Goal: Information Seeking & Learning: Learn about a topic

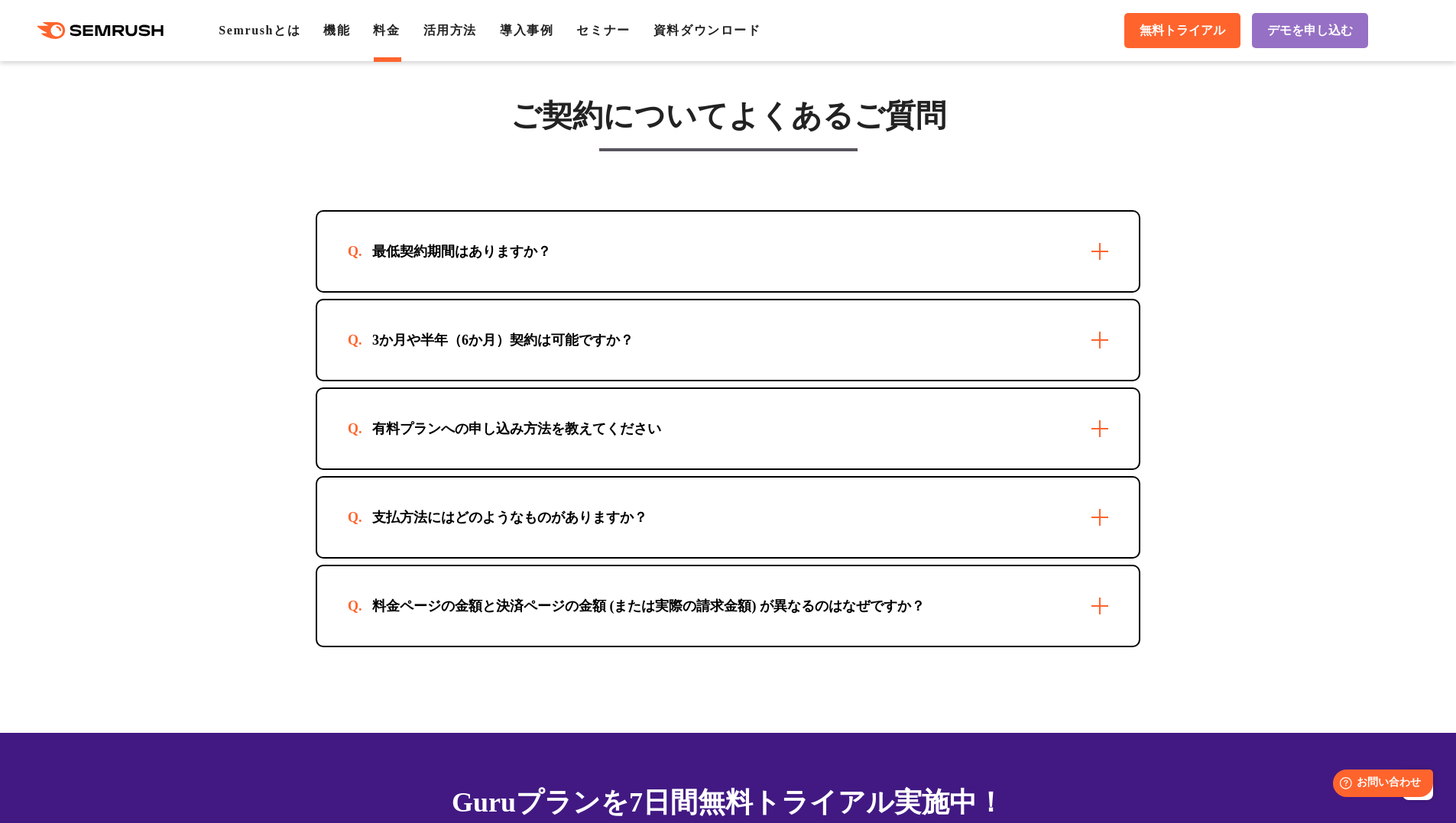
scroll to position [4331, 0]
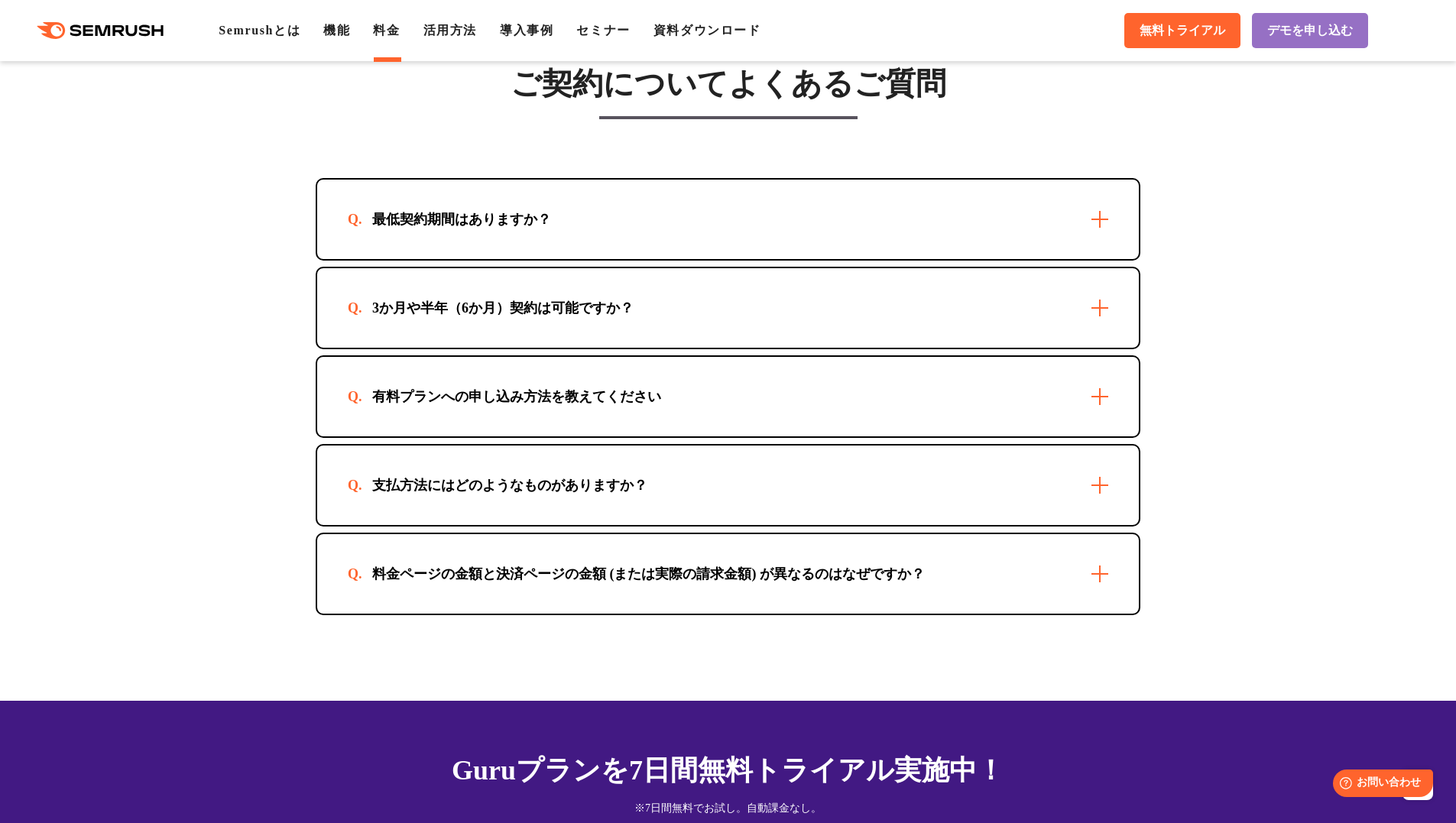
click at [517, 228] on div "最低契約期間はありますか？" at bounding box center [462, 220] width 228 height 18
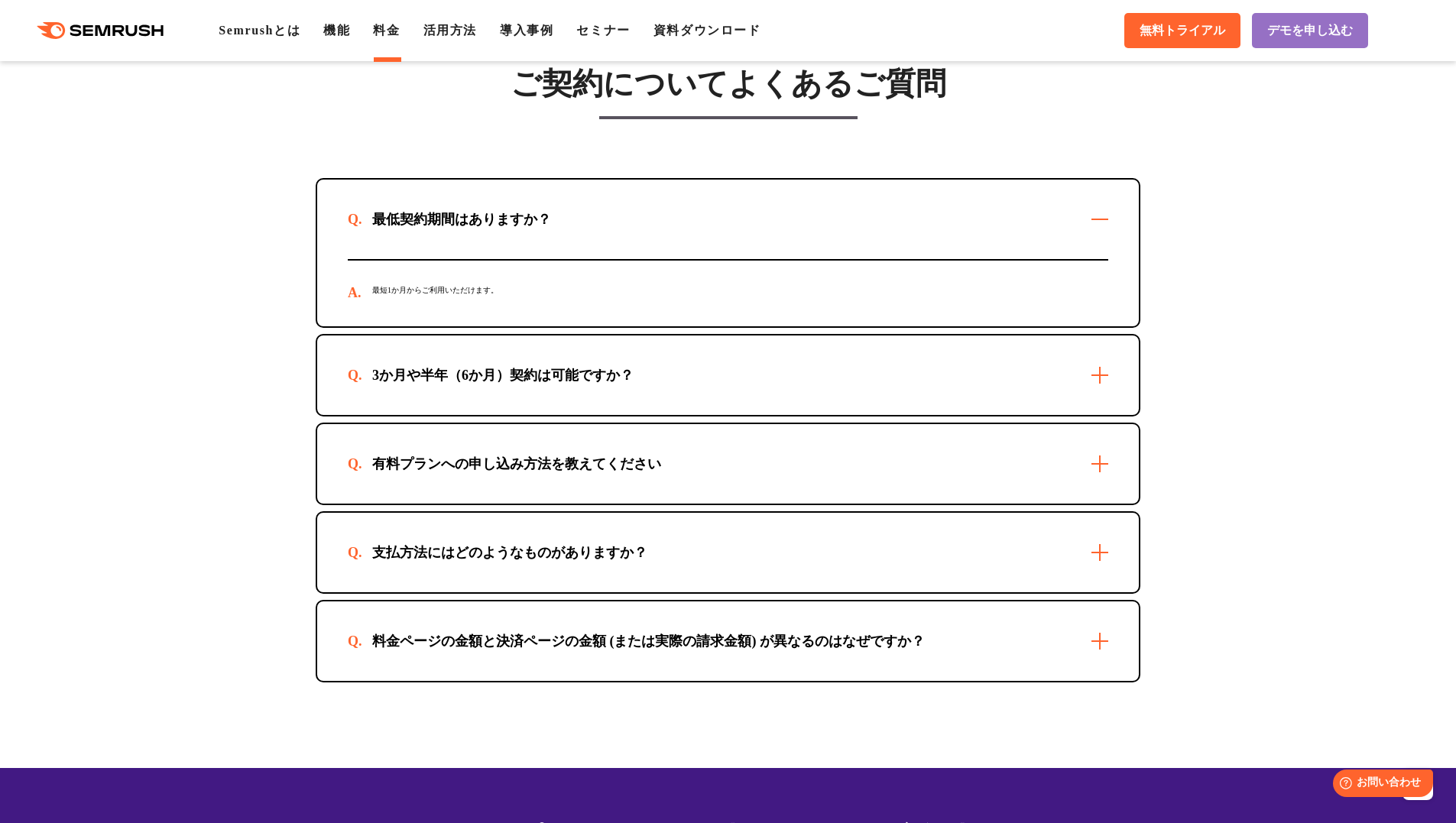
click at [556, 409] on div "3か月や半年（6か月）契約は可能ですか？" at bounding box center [728, 375] width 822 height 79
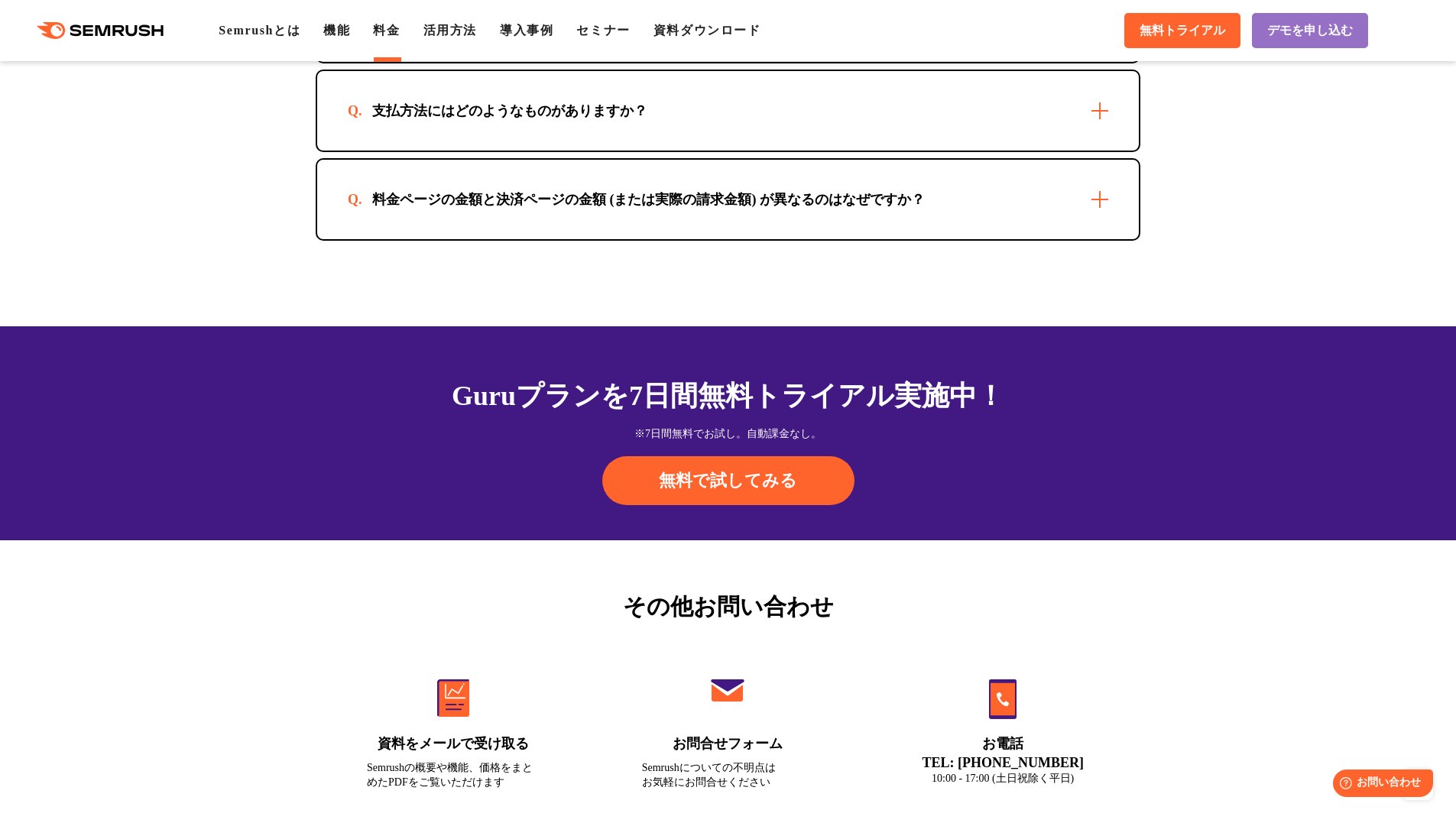
scroll to position [5178, 0]
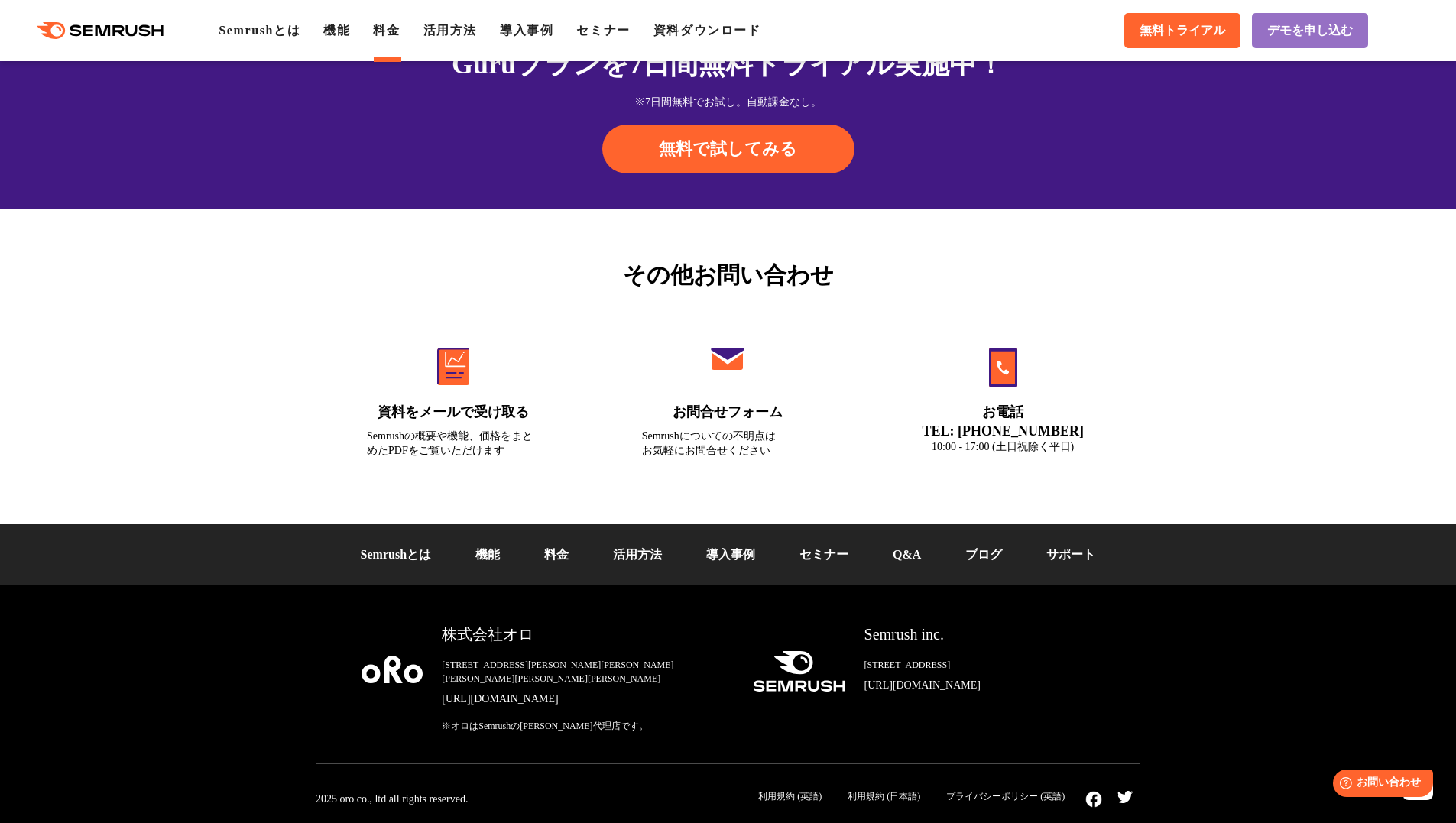
click at [919, 561] on link "Q&A" at bounding box center [907, 554] width 29 height 13
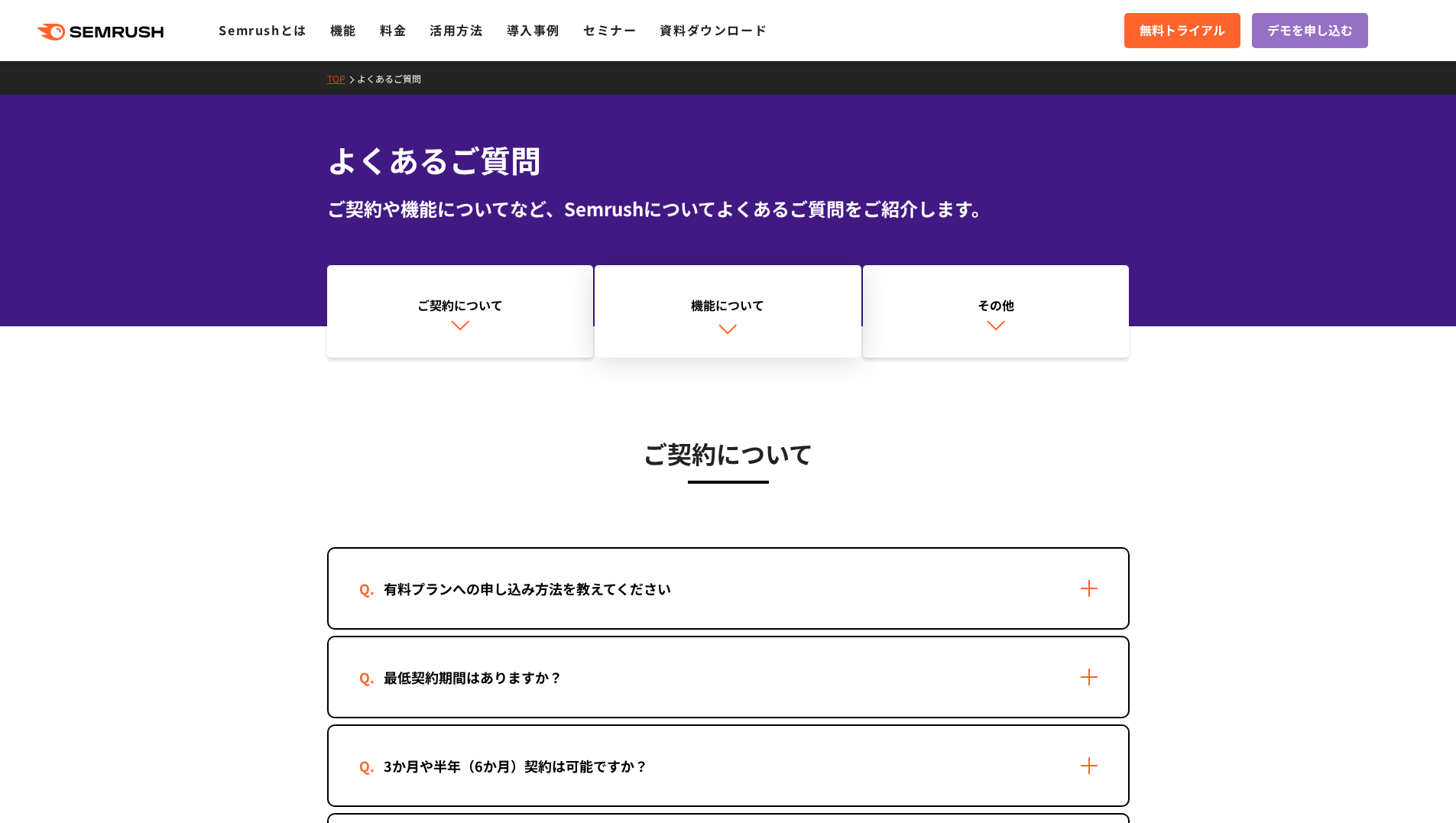
click at [721, 299] on div "機能について" at bounding box center [728, 305] width 251 height 18
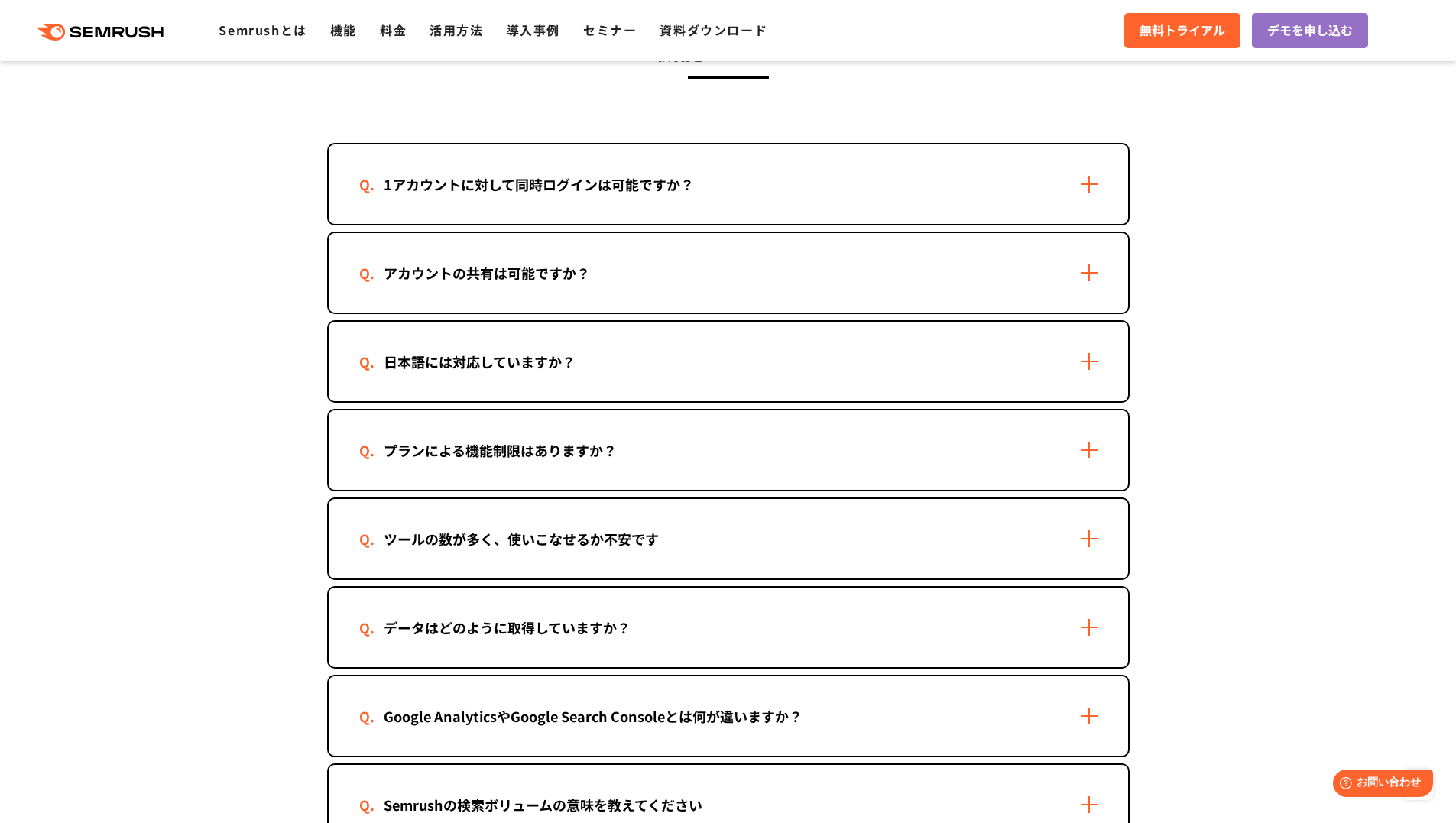
scroll to position [2054, 0]
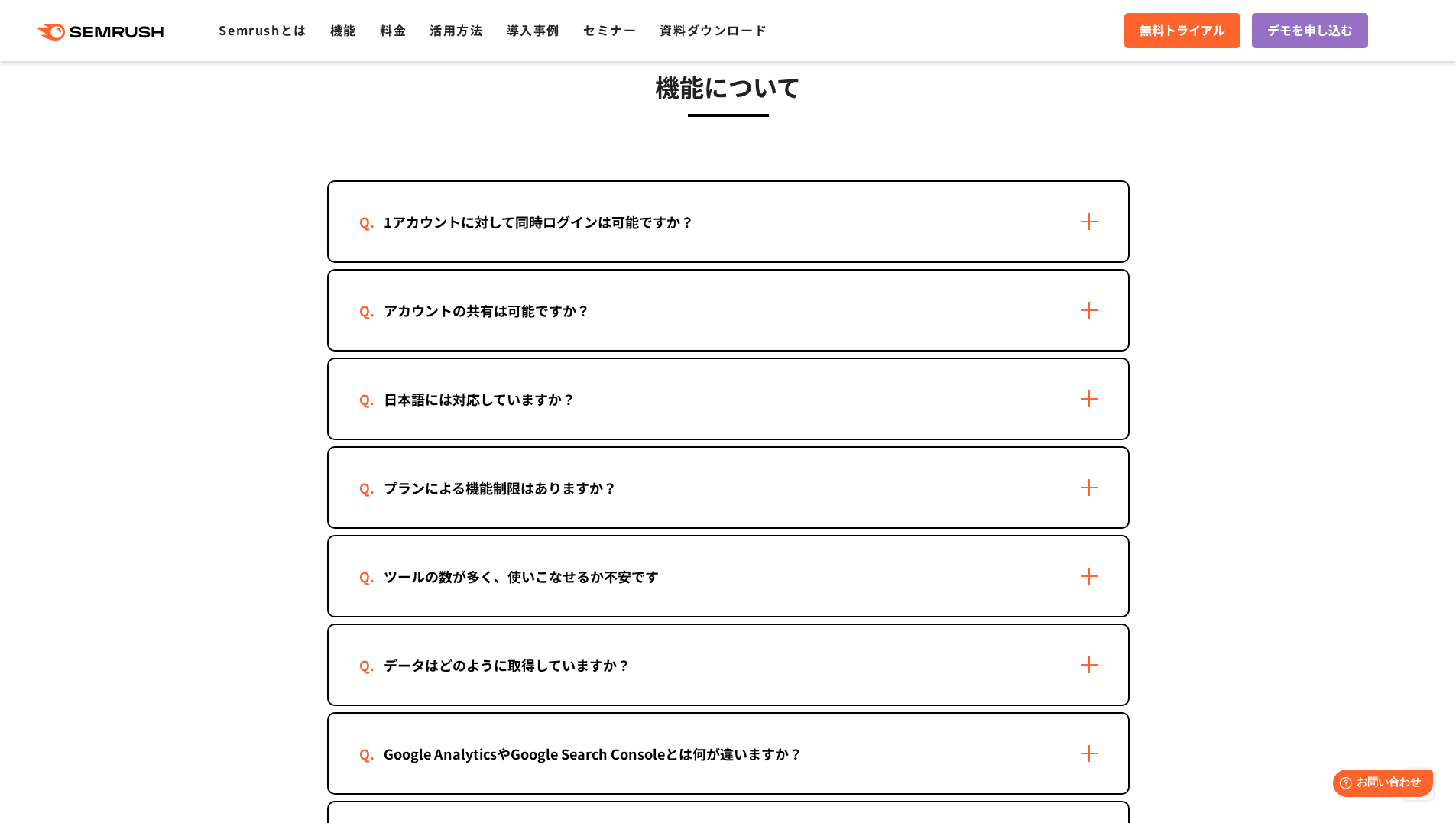
click at [433, 215] on div "1アカウントに対して同時ログインは可能ですか？" at bounding box center [539, 222] width 359 height 22
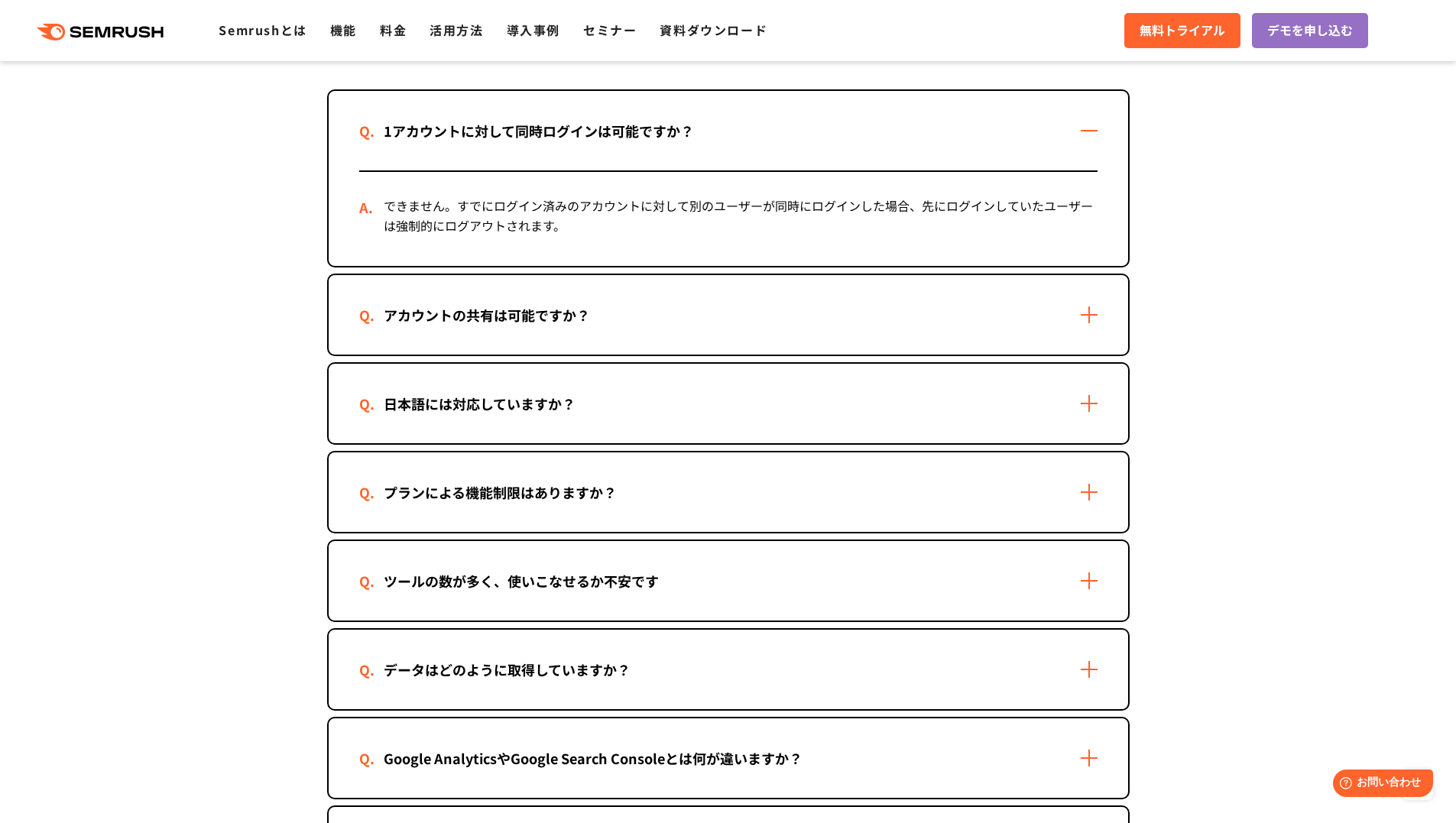
scroll to position [2183, 0]
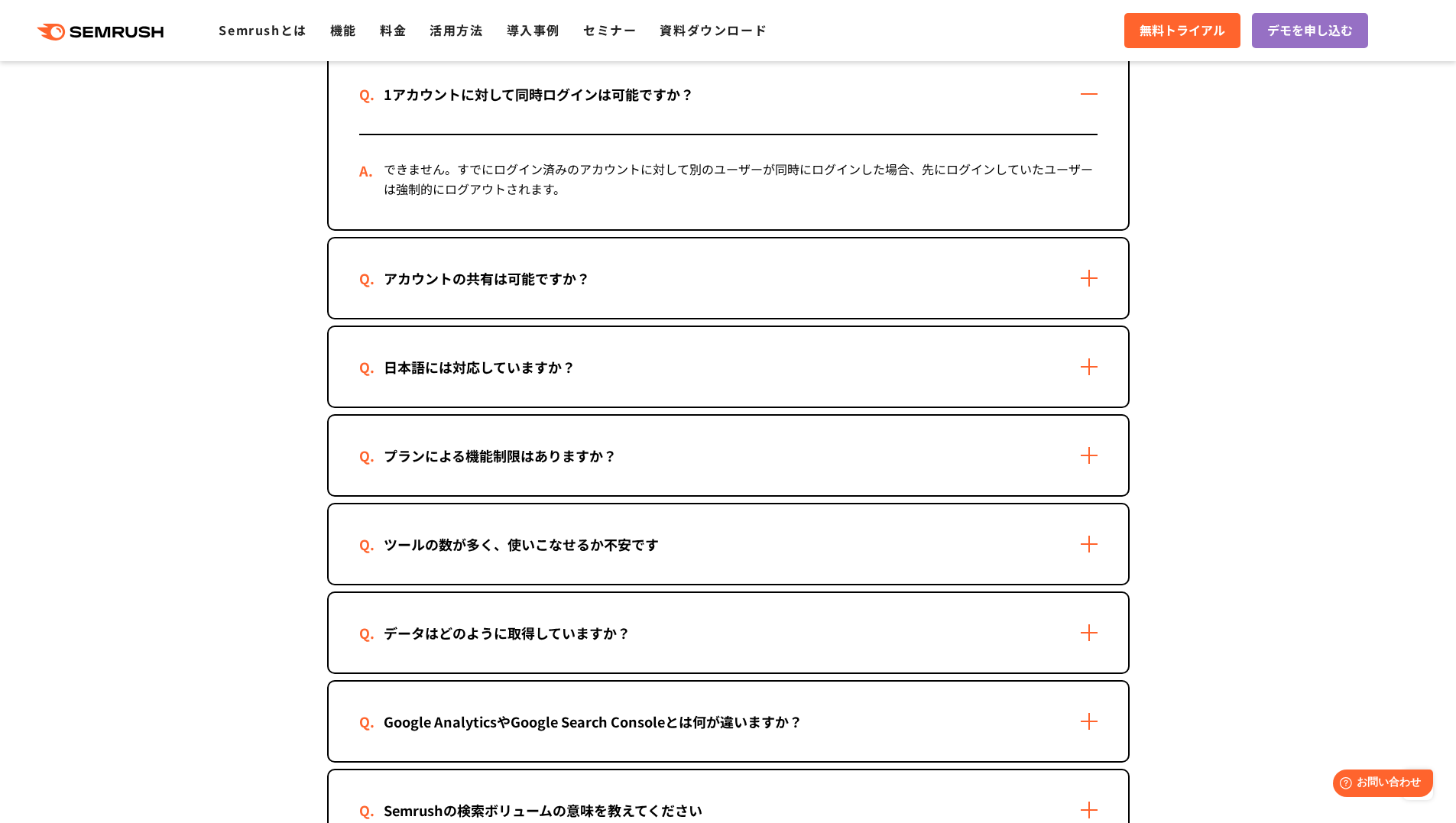
click at [432, 276] on div "アカウントの共有は可能ですか？" at bounding box center [487, 279] width 255 height 22
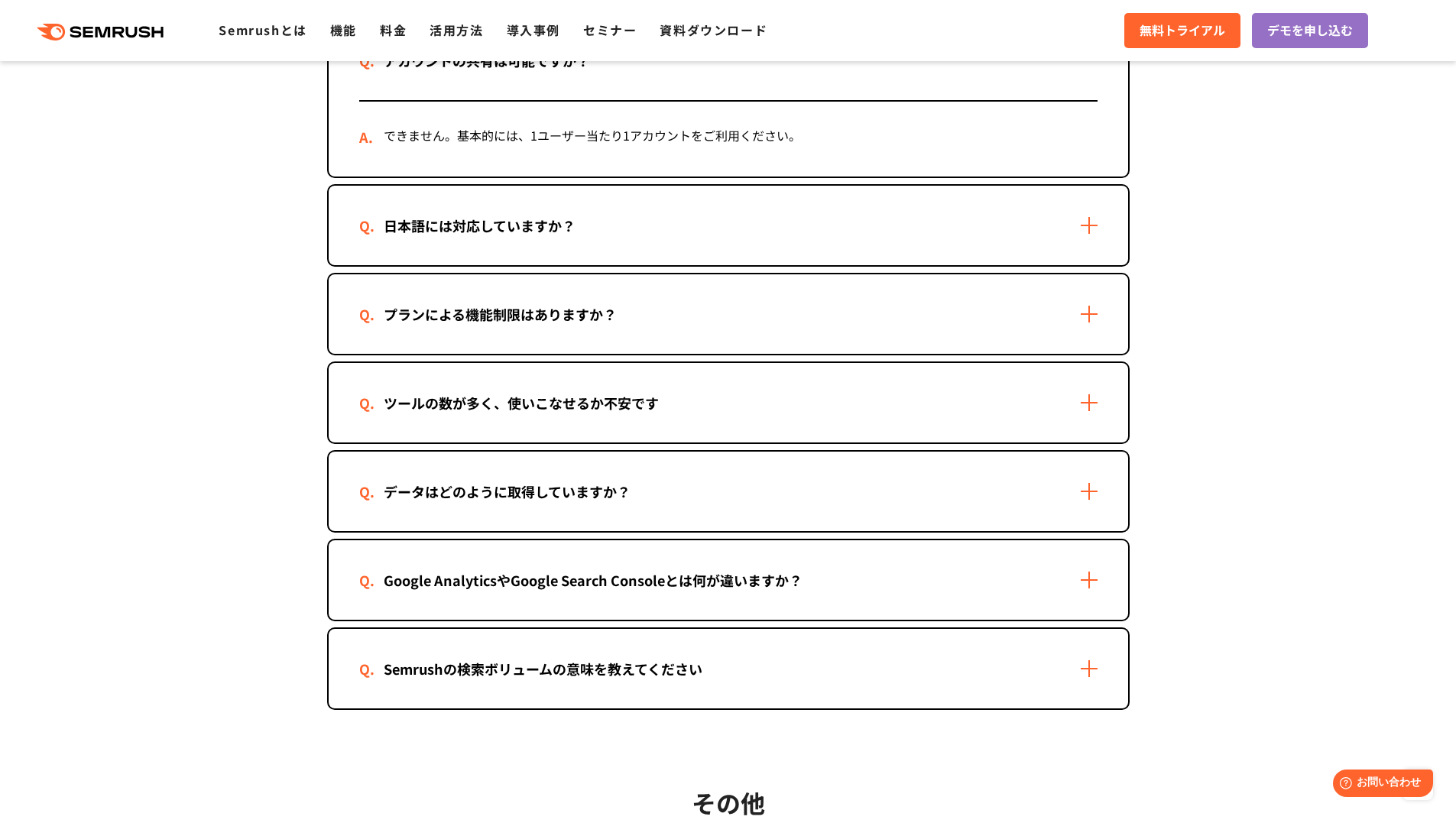
scroll to position [2437, 0]
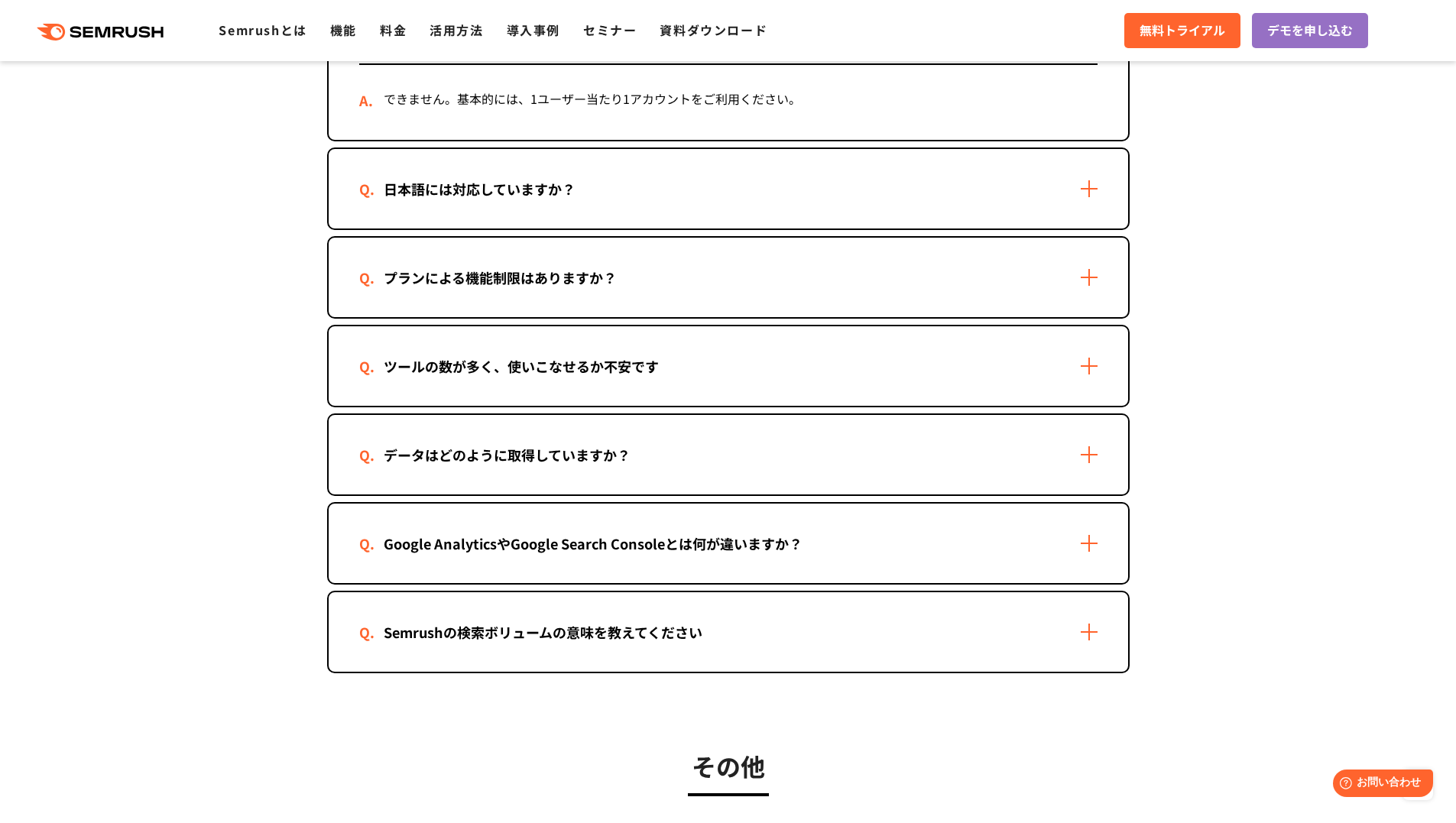
click at [543, 556] on div "Google AnalyticsやGoogle Search Consoleとは何が違いますか？" at bounding box center [729, 543] width 800 height 79
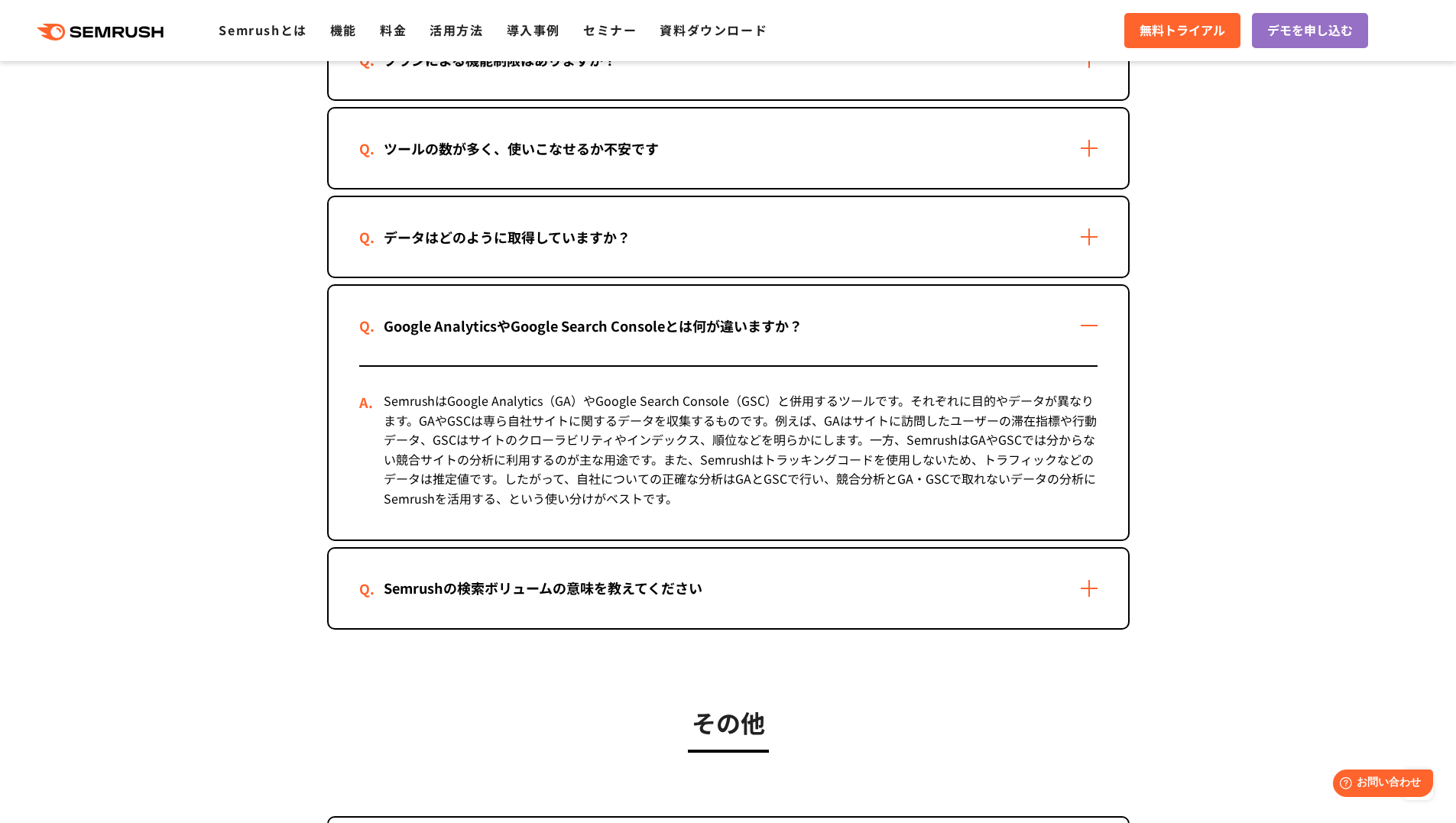
scroll to position [2692, 0]
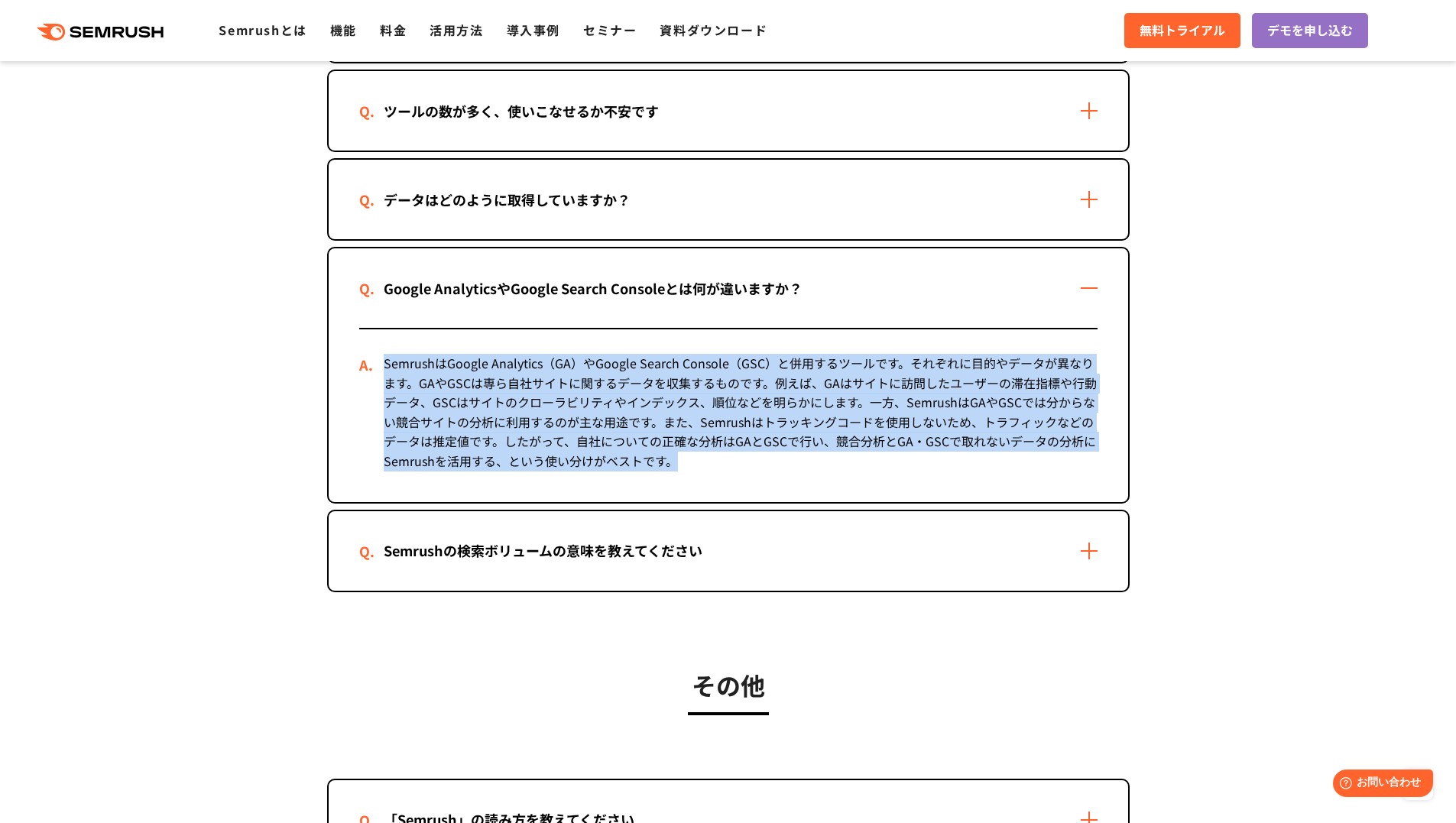
drag, startPoint x: 685, startPoint y: 460, endPoint x: 385, endPoint y: 361, distance: 315.9
click at [385, 361] on div "SemrushはGoogle Analytics（GA）やGoogle Search Console（GSC）と併用するツールです。それぞれに目的やデータが異…" at bounding box center [728, 416] width 738 height 173
copy div "SemrushはGoogle Analytics（GA）やGoogle Search Console（GSC）と併用するツールです。それぞれに目的やデータが異…"
